Goal: Task Accomplishment & Management: Use online tool/utility

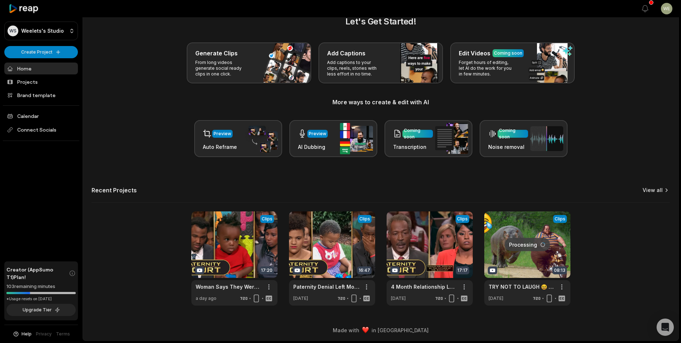
click at [659, 190] on link "View all" at bounding box center [653, 189] width 20 height 7
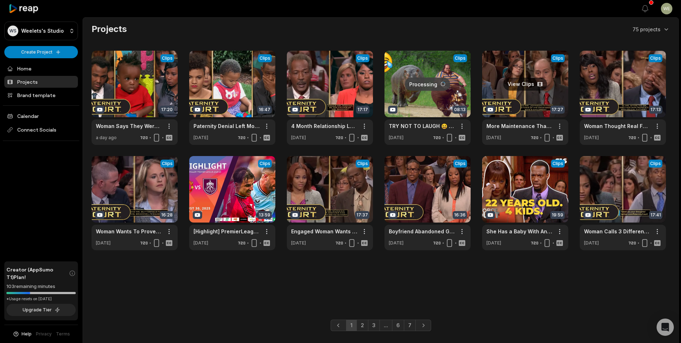
click at [532, 99] on link at bounding box center [525, 98] width 86 height 94
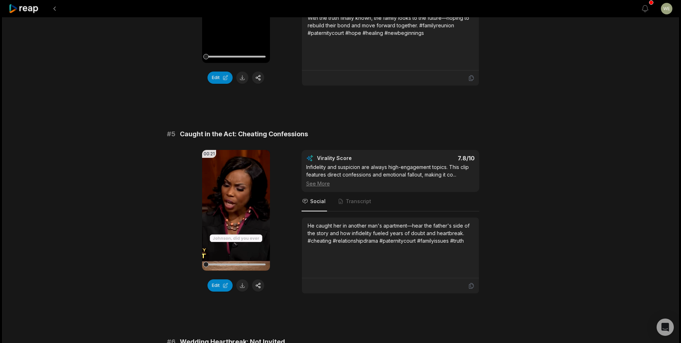
scroll to position [1858, 0]
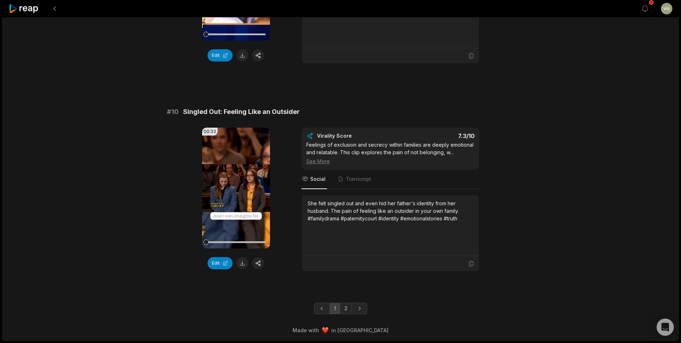
click at [348, 309] on link "2" at bounding box center [346, 307] width 12 height 11
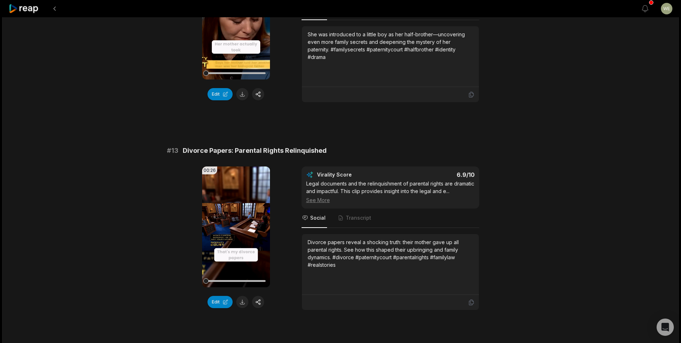
scroll to position [431, 0]
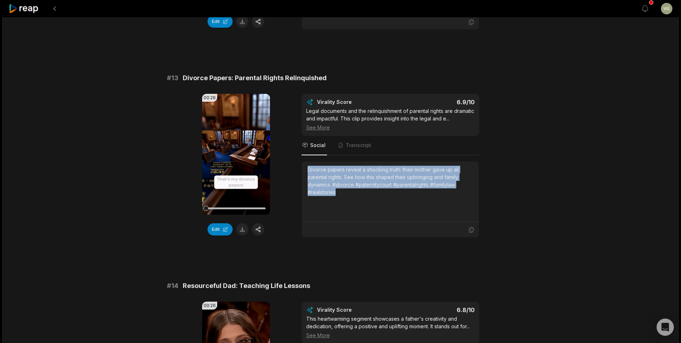
drag, startPoint x: 308, startPoint y: 169, endPoint x: 367, endPoint y: 204, distance: 68.9
click at [367, 204] on div "Divorce papers reveal a shocking truth: their mother gave up all parental right…" at bounding box center [391, 192] width 166 height 52
drag, startPoint x: 367, startPoint y: 204, endPoint x: 340, endPoint y: 190, distance: 30.8
copy div "Divorce papers reveal a shocking truth: their mother gave up all parental right…"
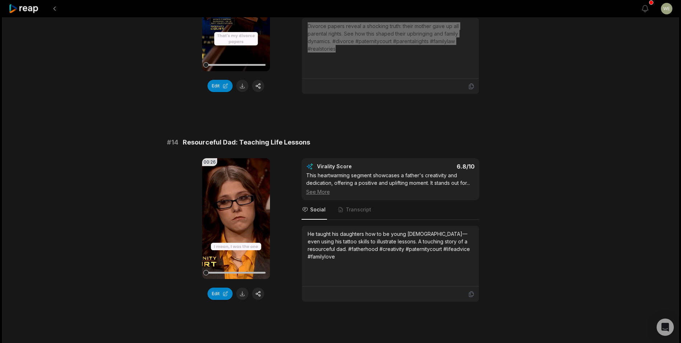
scroll to position [611, 0]
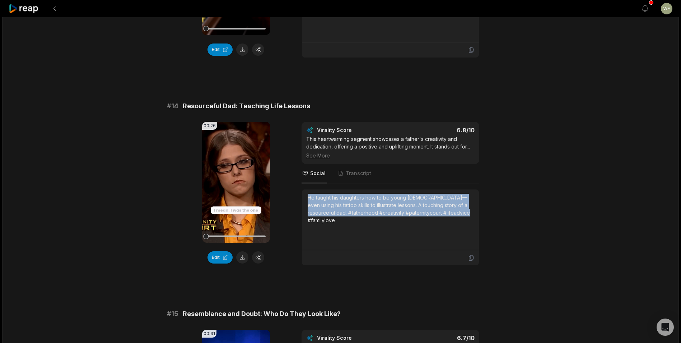
drag, startPoint x: 385, startPoint y: 203, endPoint x: 480, endPoint y: 213, distance: 95.0
click at [480, 213] on div "00:26 Your browser does not support mp4 format. Edit Virality Score 6.8 /10 Thi…" at bounding box center [341, 194] width 348 height 144
drag, startPoint x: 480, startPoint y: 213, endPoint x: 428, endPoint y: 213, distance: 51.4
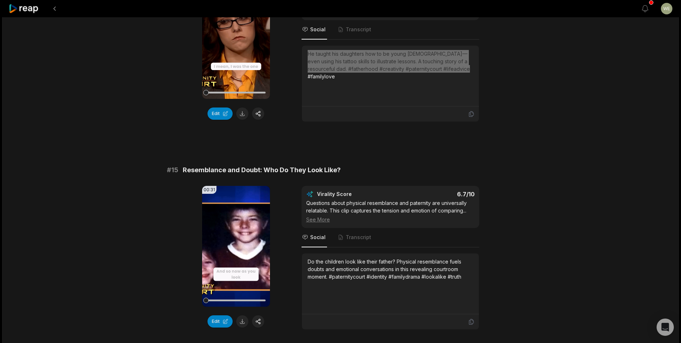
scroll to position [812, 0]
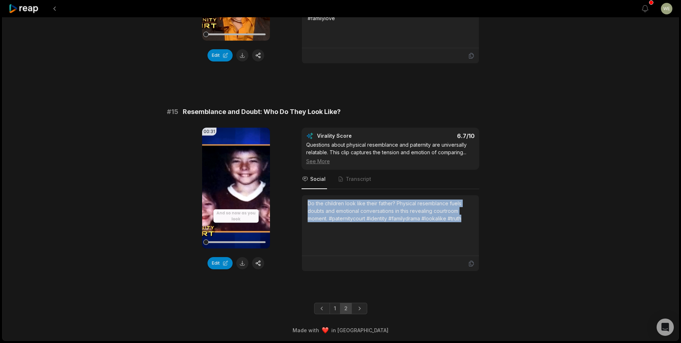
drag, startPoint x: 306, startPoint y: 204, endPoint x: 474, endPoint y: 219, distance: 169.4
click at [474, 219] on div "Do the children look like their father? Physical resemblance fuels doubts and e…" at bounding box center [390, 225] width 177 height 61
click at [30, 6] on icon at bounding box center [24, 9] width 31 height 10
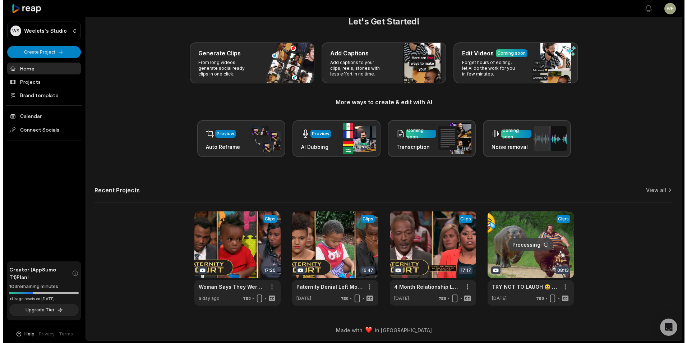
scroll to position [16, 0]
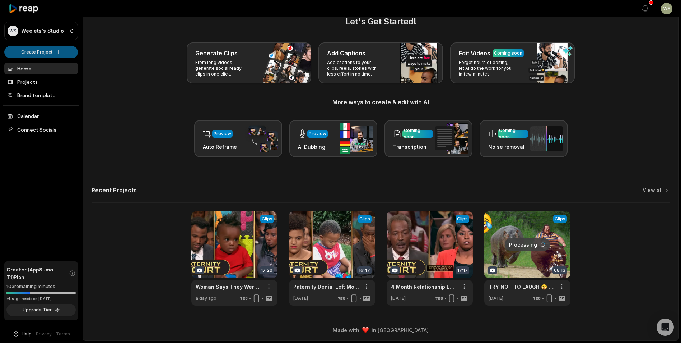
click at [45, 55] on html "WS Weelets's Studio Create Project Home Projects Brand template Calendar Connec…" at bounding box center [340, 155] width 681 height 343
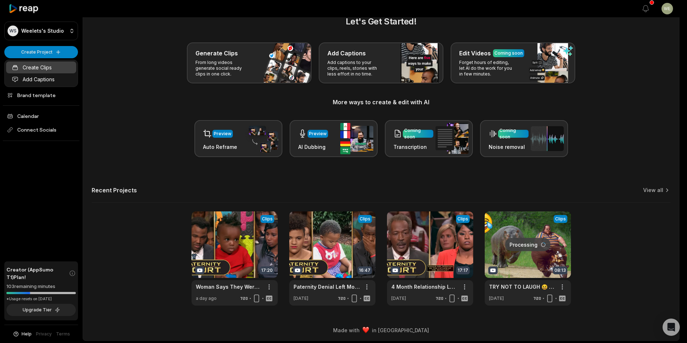
click at [38, 68] on link "Create Clips" at bounding box center [41, 67] width 70 height 12
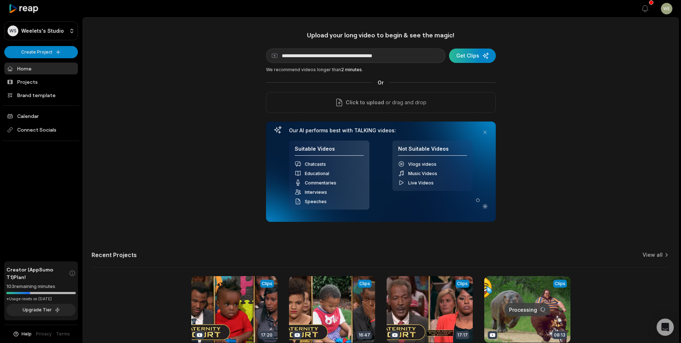
type input "**********"
click at [477, 58] on div "submit" at bounding box center [472, 55] width 47 height 14
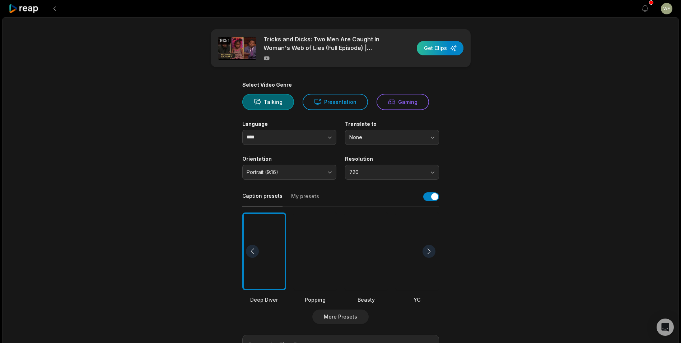
click at [435, 49] on div "button" at bounding box center [440, 48] width 47 height 14
